Goal: Find specific page/section: Find specific page/section

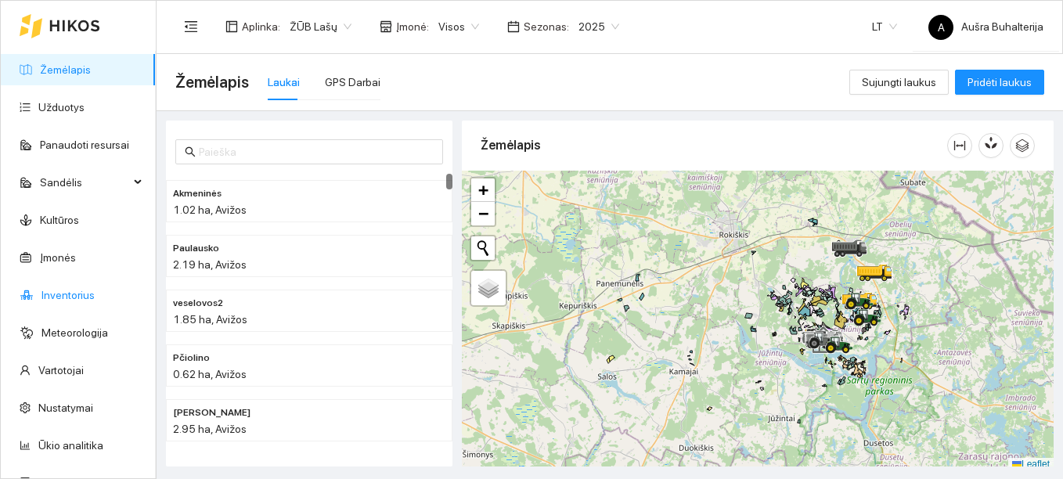
click at [67, 300] on link "Inventorius" at bounding box center [67, 295] width 53 height 13
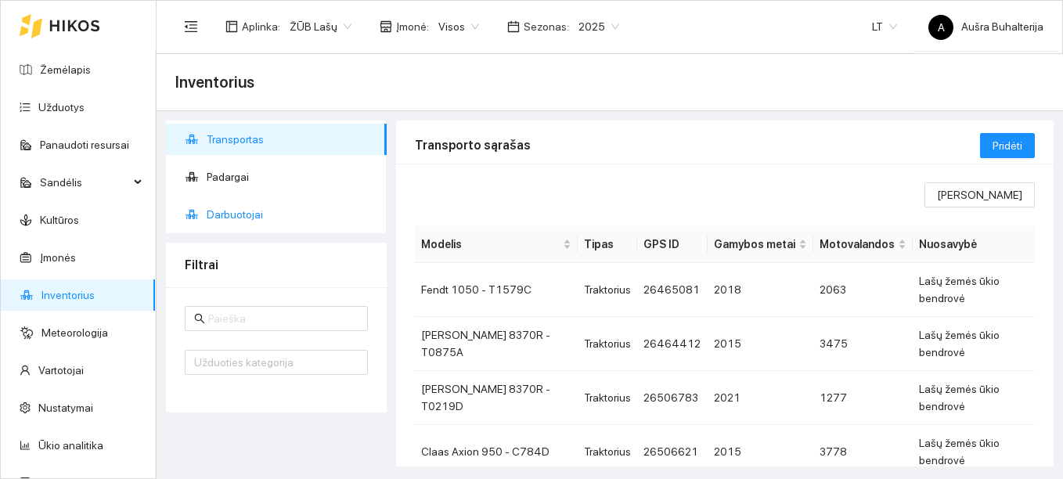
click at [247, 212] on span "Darbuotojai" at bounding box center [291, 214] width 168 height 31
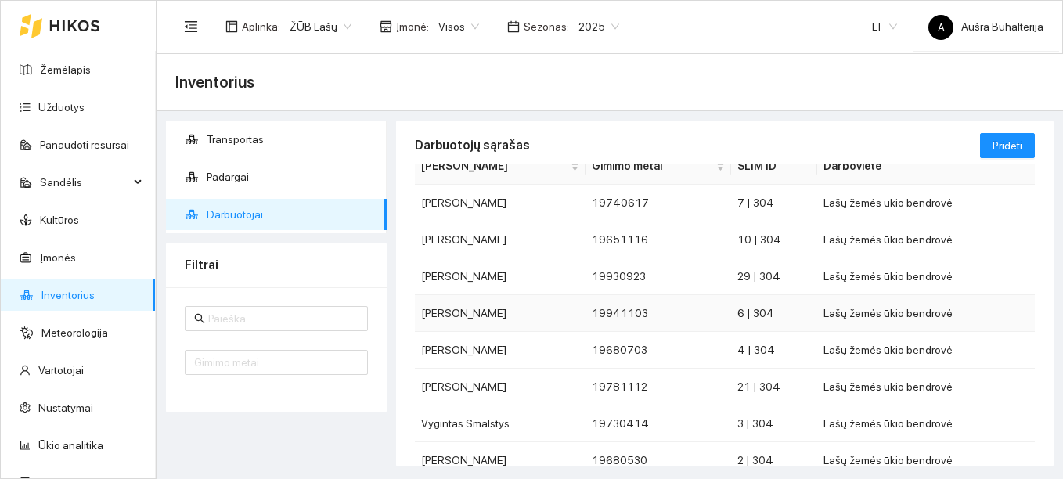
scroll to position [227, 0]
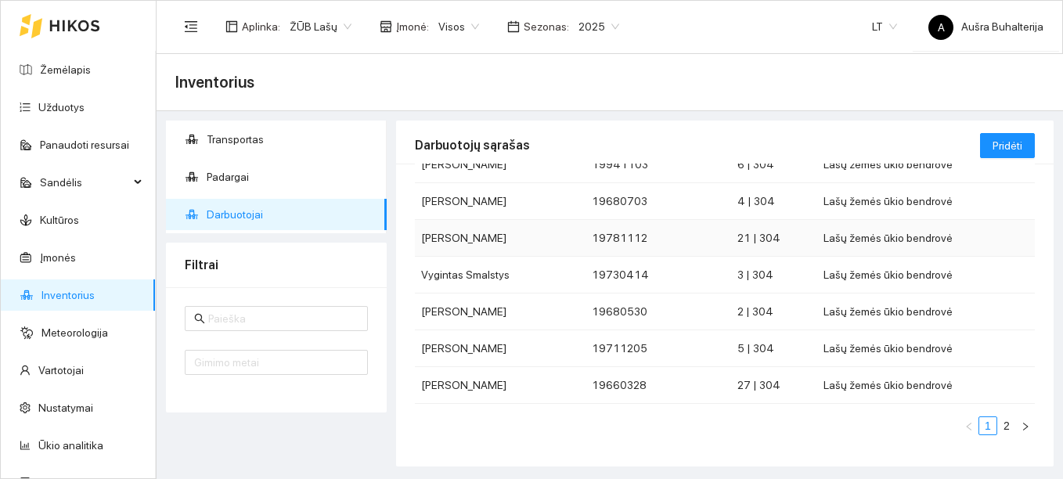
click at [474, 238] on td "[PERSON_NAME]" at bounding box center [500, 238] width 171 height 37
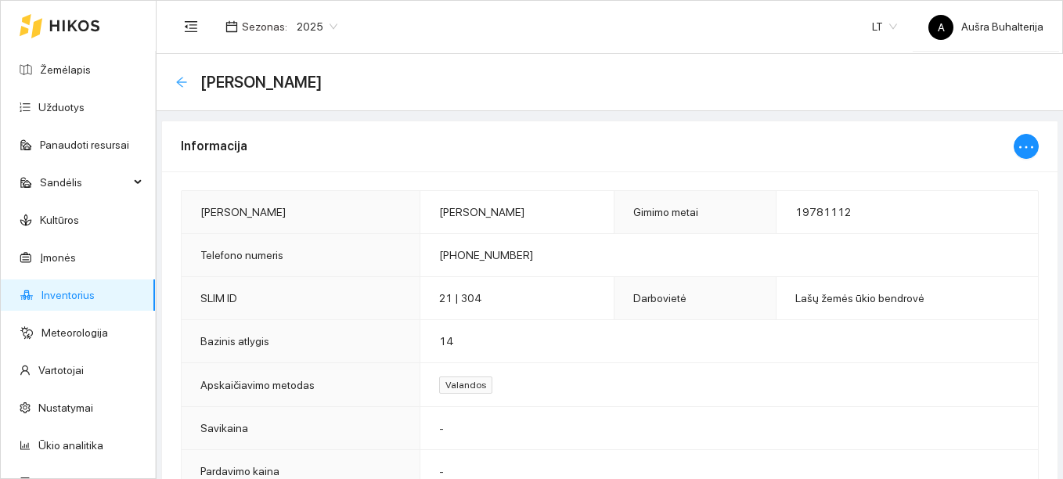
click at [183, 81] on icon "arrow-left" at bounding box center [181, 82] width 10 height 10
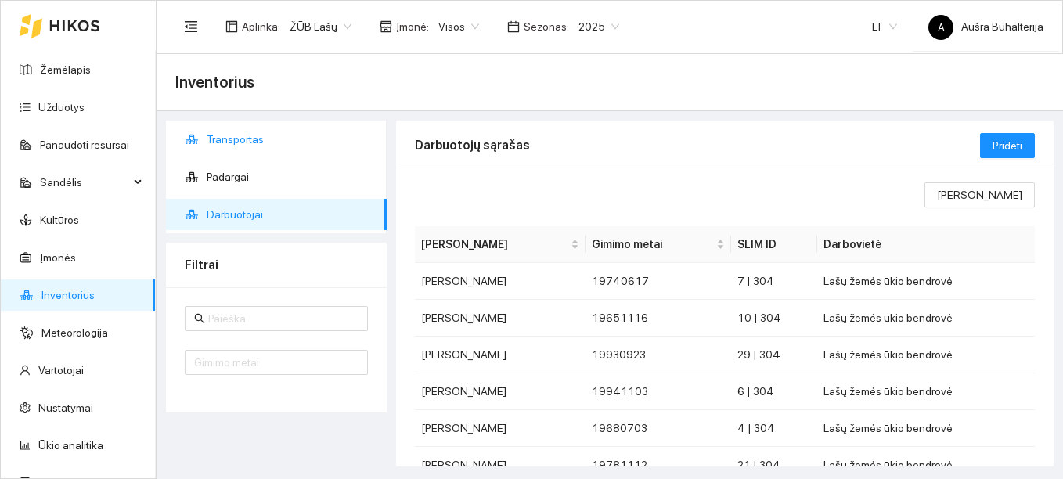
click at [229, 138] on span "Transportas" at bounding box center [291, 139] width 168 height 31
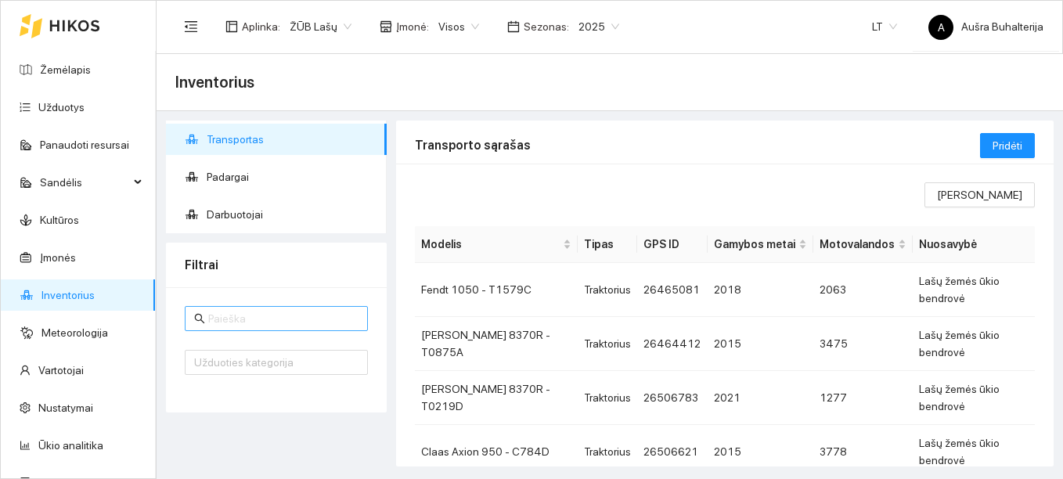
click at [246, 321] on input "text" at bounding box center [283, 318] width 150 height 17
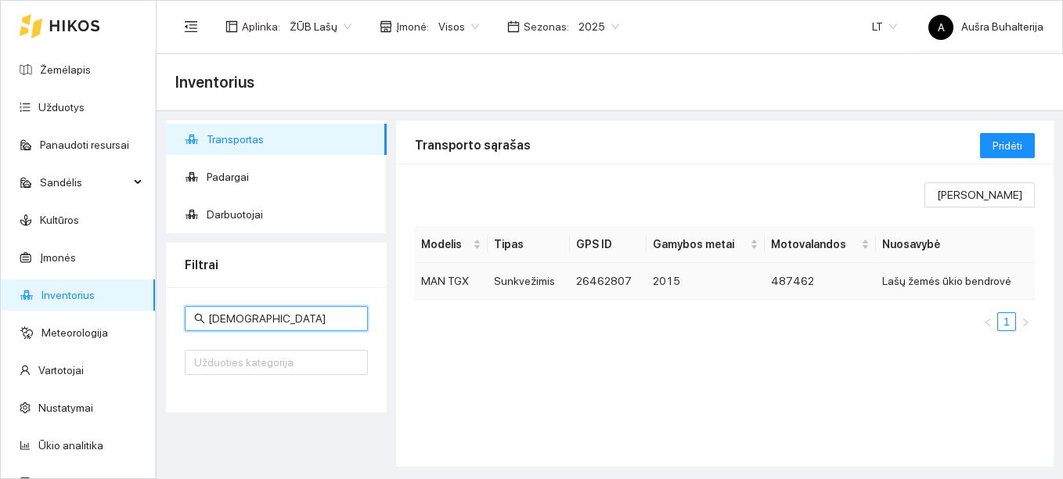
type input "[DEMOGRAPHIC_DATA]"
click at [542, 284] on td "Sunkvežimis" at bounding box center [529, 281] width 82 height 37
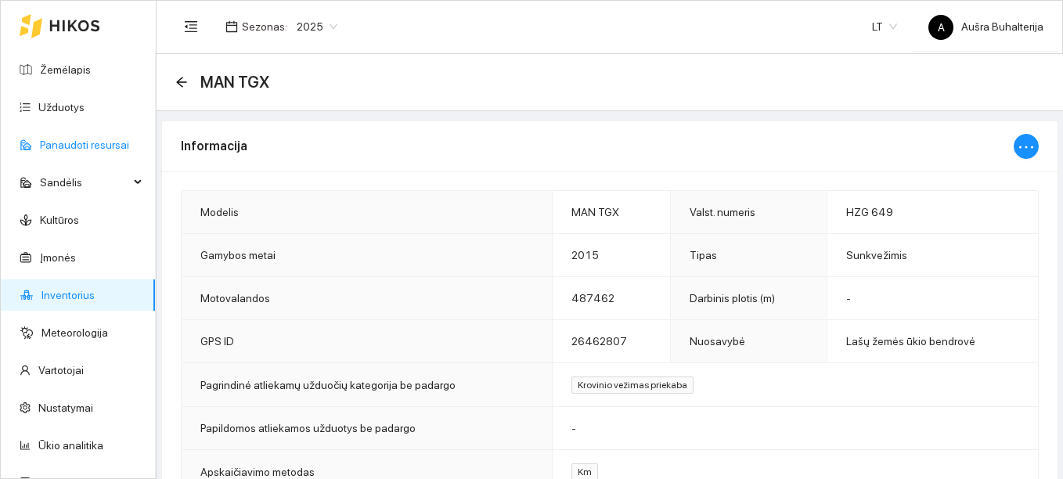
click at [59, 140] on link "Panaudoti resursai" at bounding box center [84, 145] width 89 height 13
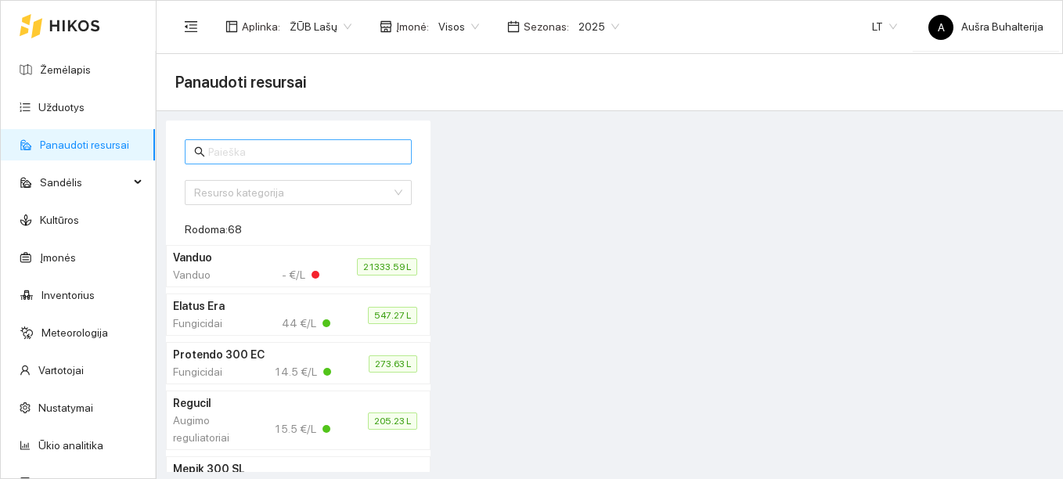
click at [235, 156] on input "text" at bounding box center [305, 151] width 194 height 17
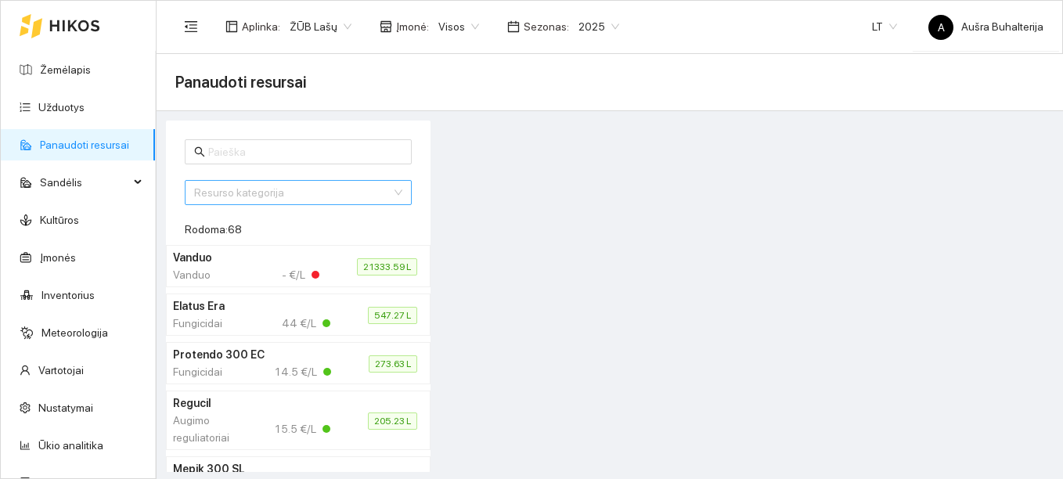
click at [229, 196] on input "search" at bounding box center [292, 192] width 197 height 23
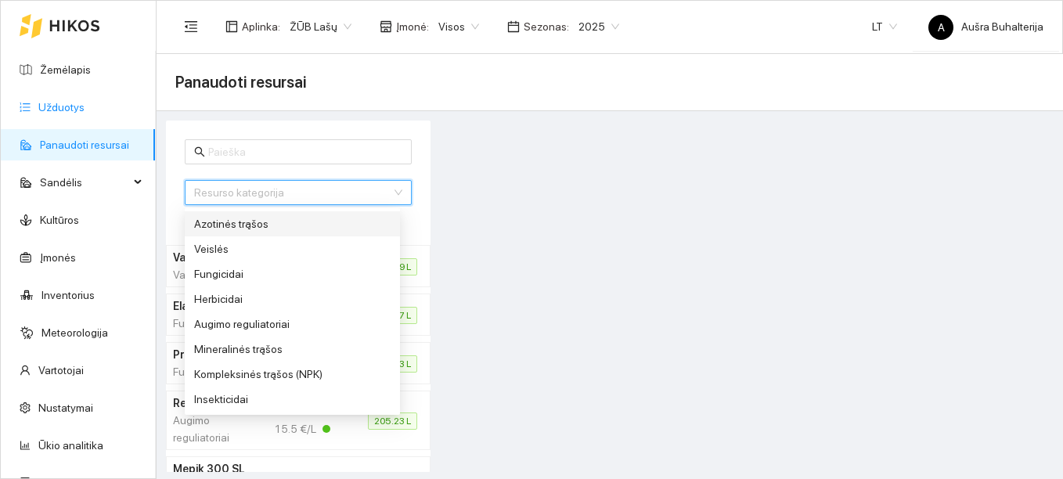
click at [47, 101] on link "Užduotys" at bounding box center [61, 107] width 46 height 13
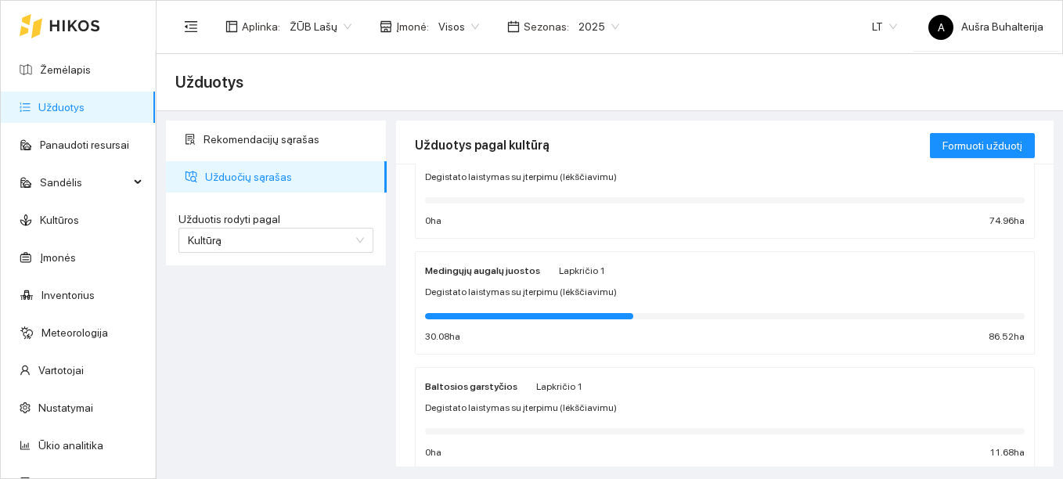
scroll to position [1566, 0]
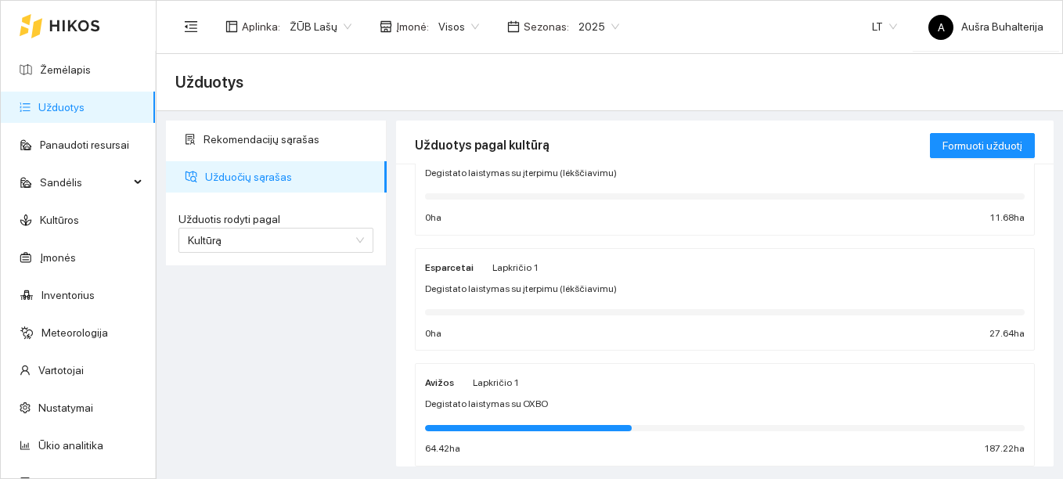
click at [455, 395] on div "Avižos Lapkričio 1 Degistato laistymas su OXBO 64.42 ha 187.22 ha" at bounding box center [725, 414] width 600 height 83
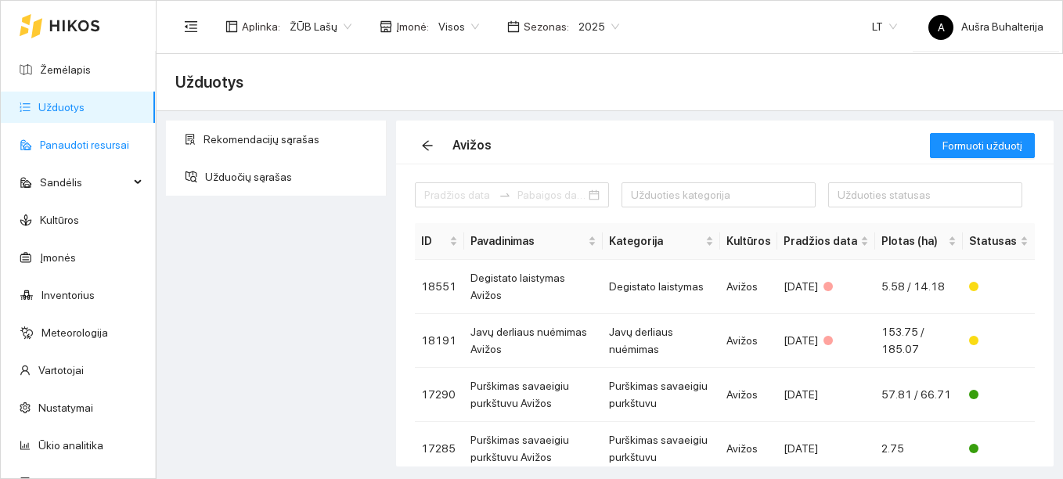
click at [62, 146] on link "Panaudoti resursai" at bounding box center [84, 145] width 89 height 13
